Goal: Transaction & Acquisition: Purchase product/service

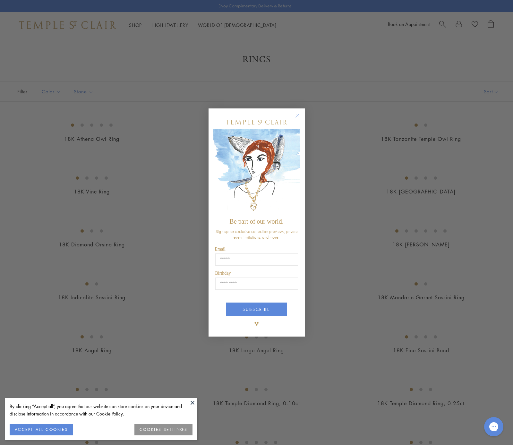
click at [297, 115] on circle "Close dialog" at bounding box center [297, 116] width 8 height 8
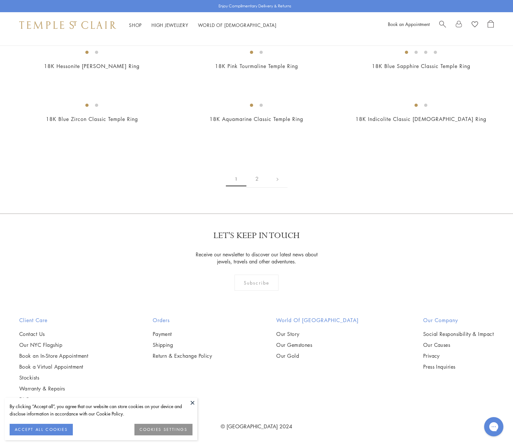
scroll to position [1259, 0]
click at [0, 0] on img at bounding box center [0, 0] width 0 height 0
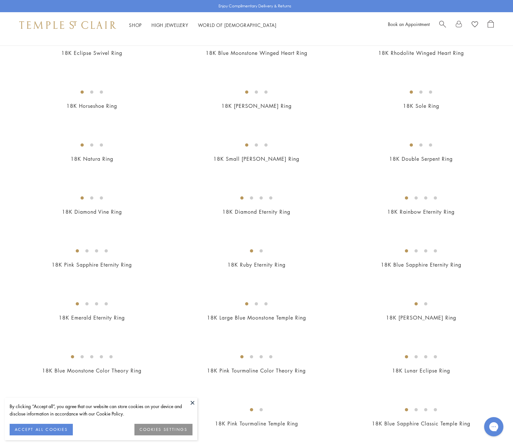
scroll to position [473, 0]
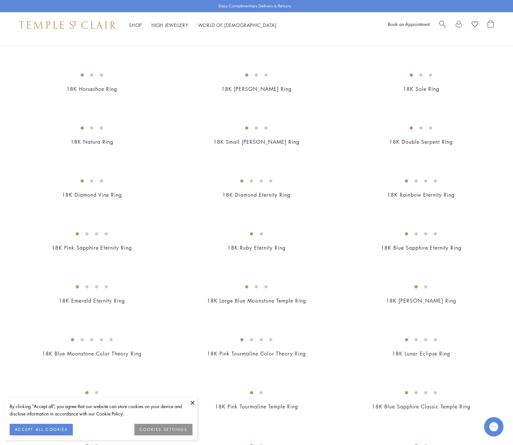
click at [0, 0] on img at bounding box center [0, 0] width 0 height 0
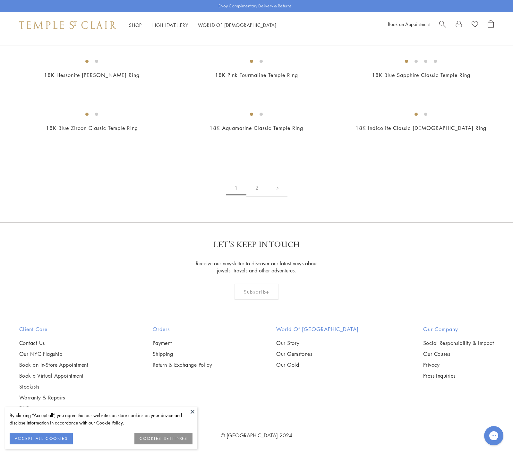
scroll to position [3055, 0]
click at [49, 436] on button "ACCEPT ALL COOKIES" at bounding box center [41, 439] width 63 height 12
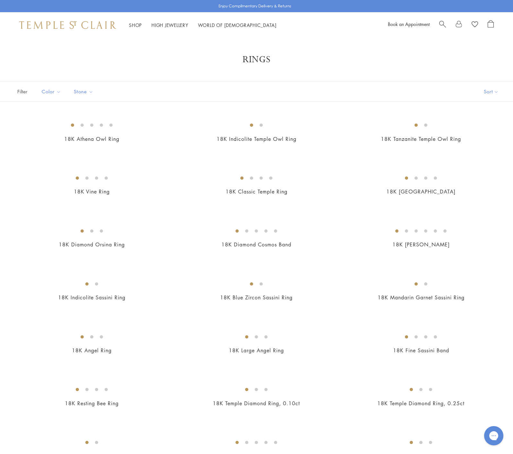
scroll to position [0, 0]
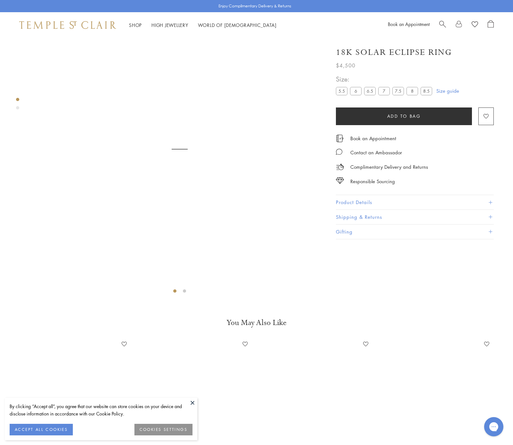
scroll to position [38, 0]
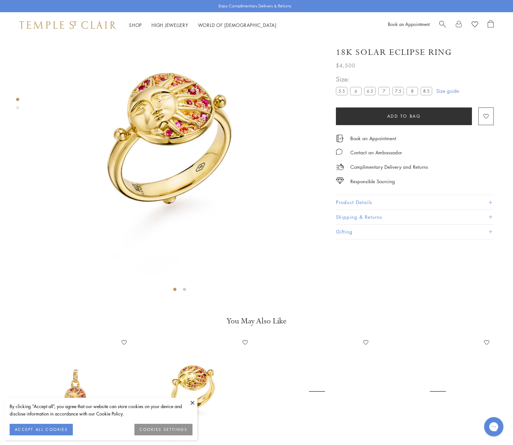
click at [344, 92] on label "5.5" at bounding box center [342, 91] width 12 height 8
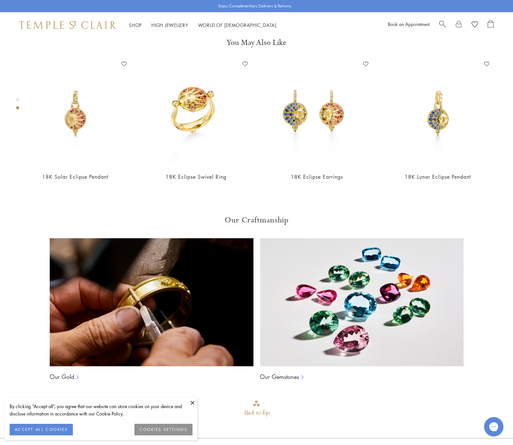
scroll to position [317, 0]
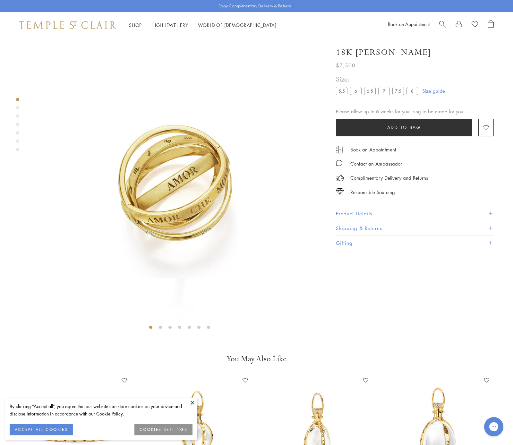
click at [278, 147] on img at bounding box center [179, 185] width 295 height 295
